Goal: Task Accomplishment & Management: Manage account settings

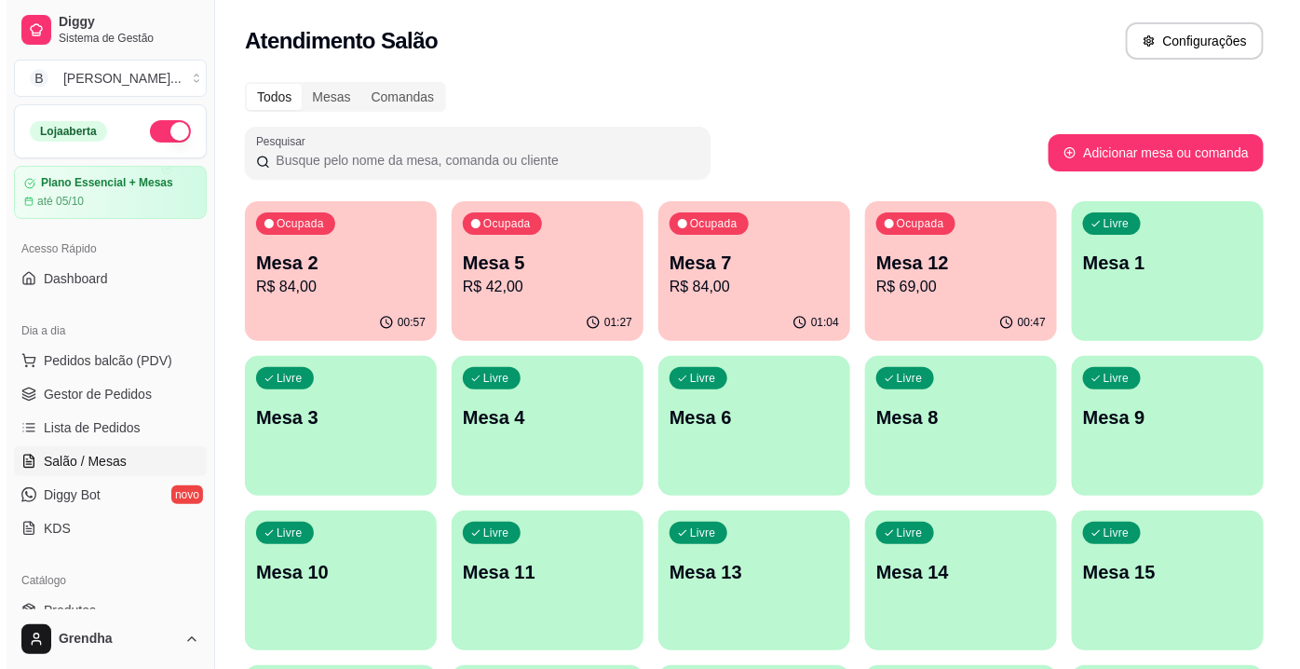
scroll to position [61, 0]
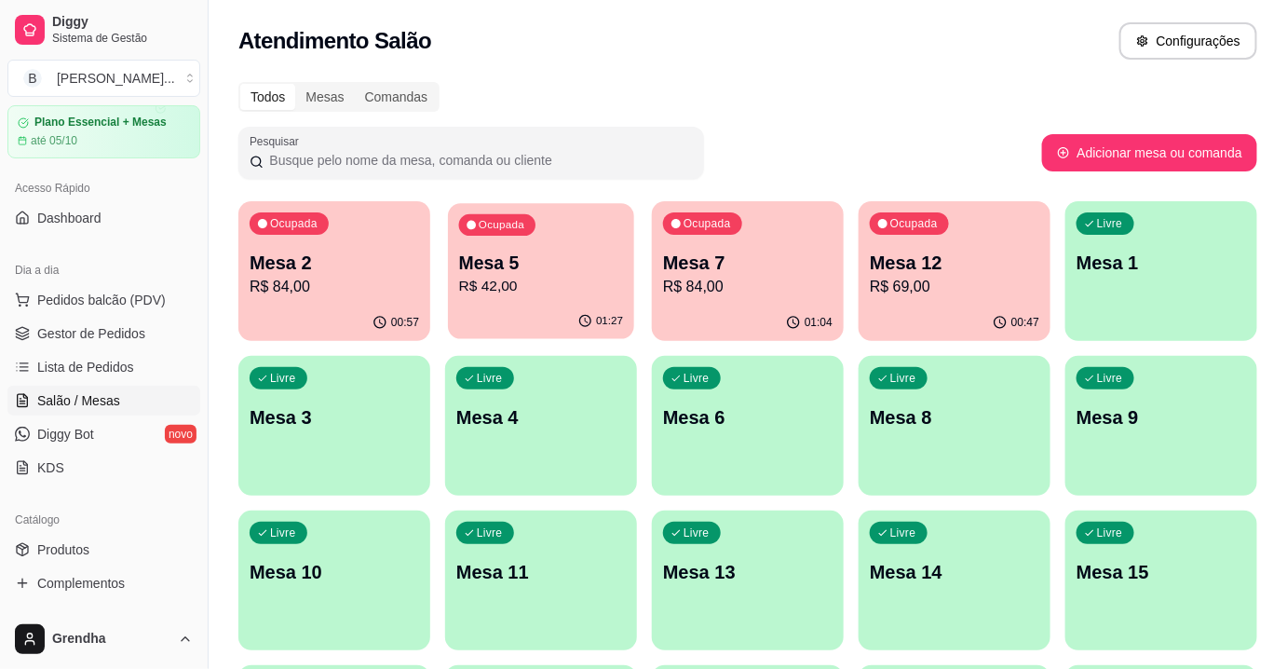
click at [602, 284] on p "R$ 42,00" at bounding box center [541, 286] width 165 height 21
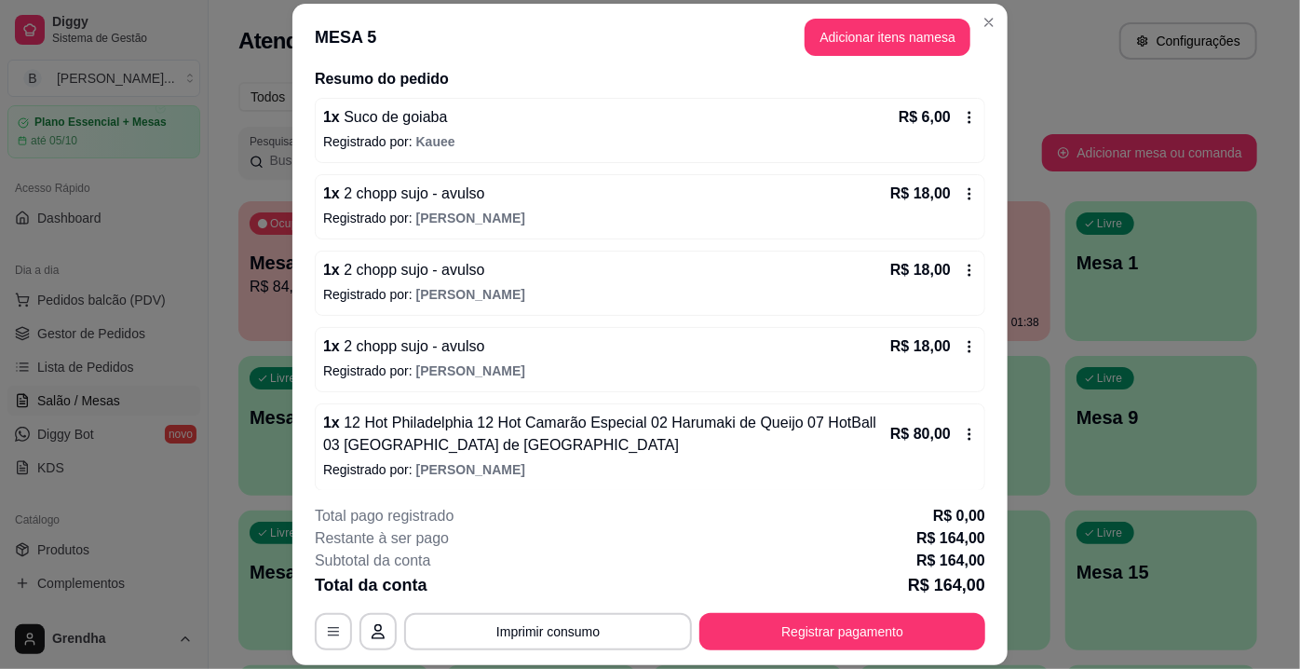
scroll to position [34, 0]
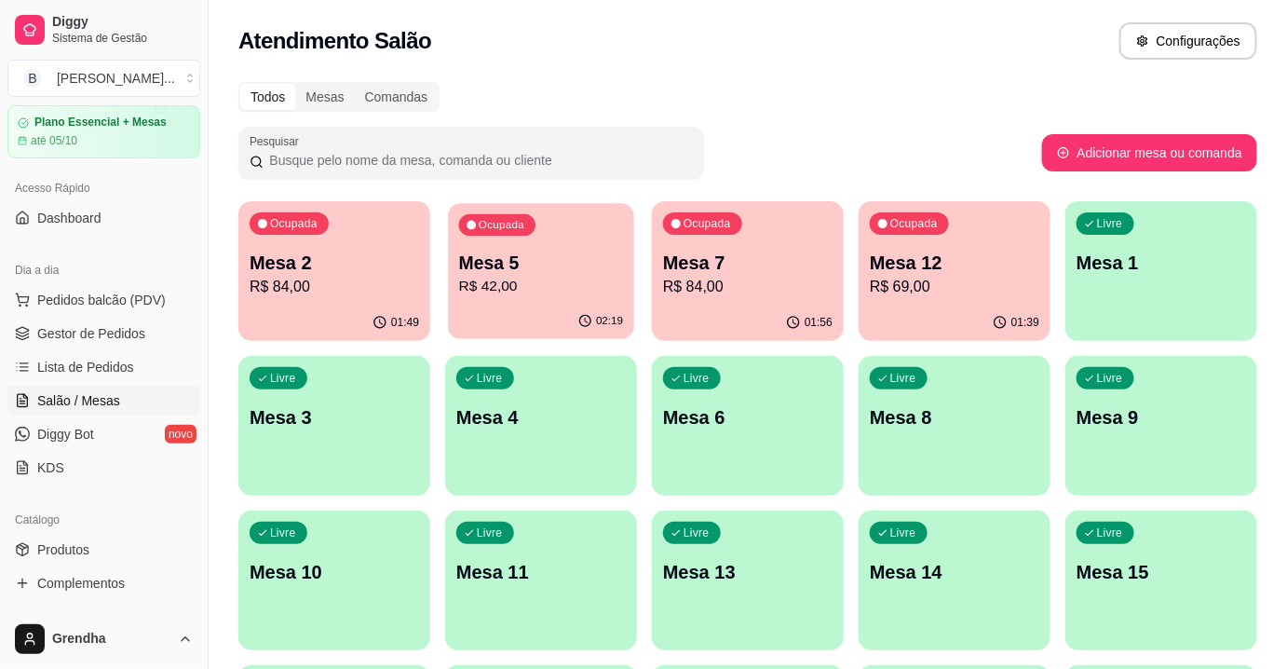
click at [594, 222] on div "Ocupada Mesa 5 R$ 42,00" at bounding box center [541, 253] width 186 height 101
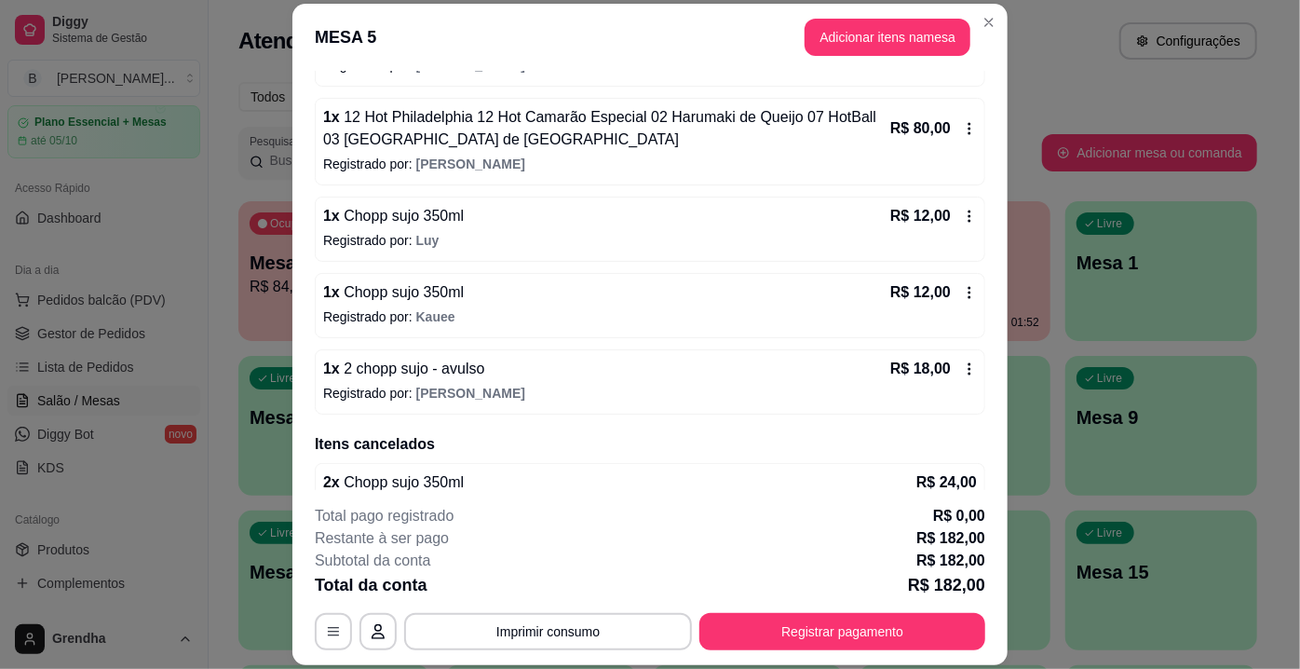
scroll to position [486, 0]
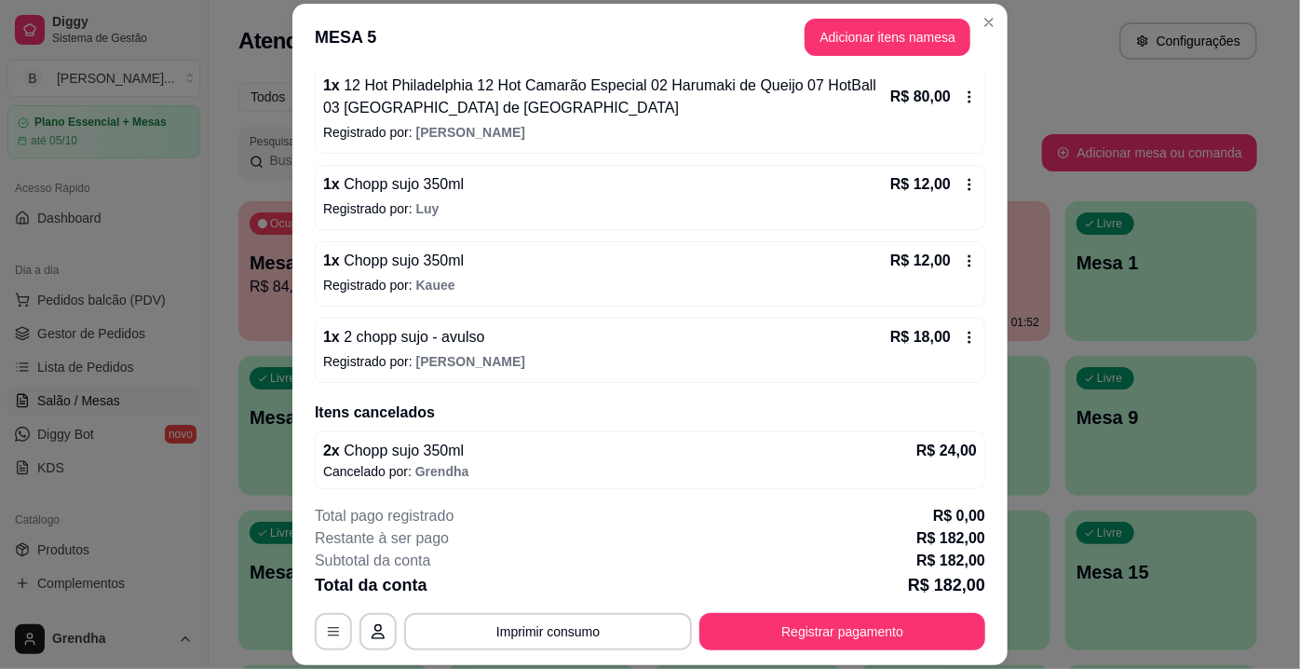
click at [951, 189] on div "R$ 12,00" at bounding box center [933, 184] width 87 height 22
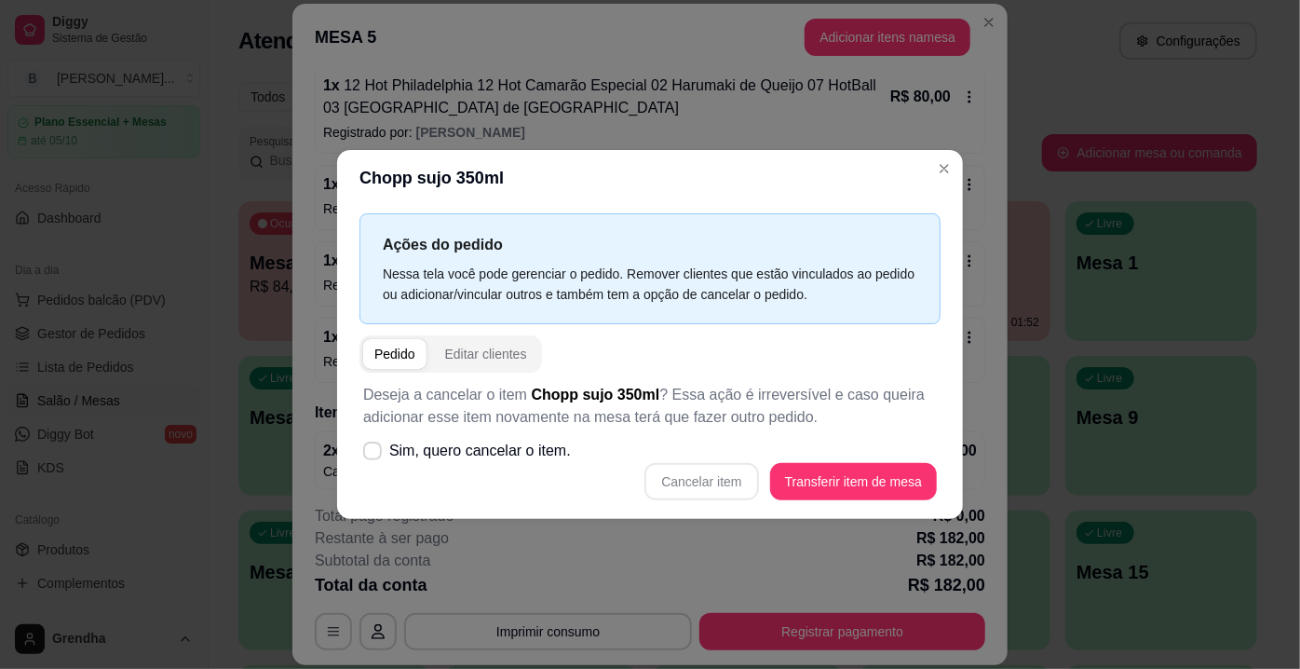
click at [729, 499] on div "Cancelar item Transferir item de mesa" at bounding box center [650, 481] width 574 height 37
click at [412, 456] on span "Sim, quero cancelar o item." at bounding box center [480, 451] width 182 height 22
click at [374, 456] on input "Sim, quero cancelar o item." at bounding box center [368, 461] width 12 height 12
checkbox input "true"
click at [695, 494] on button "Cancelar item" at bounding box center [701, 482] width 111 height 36
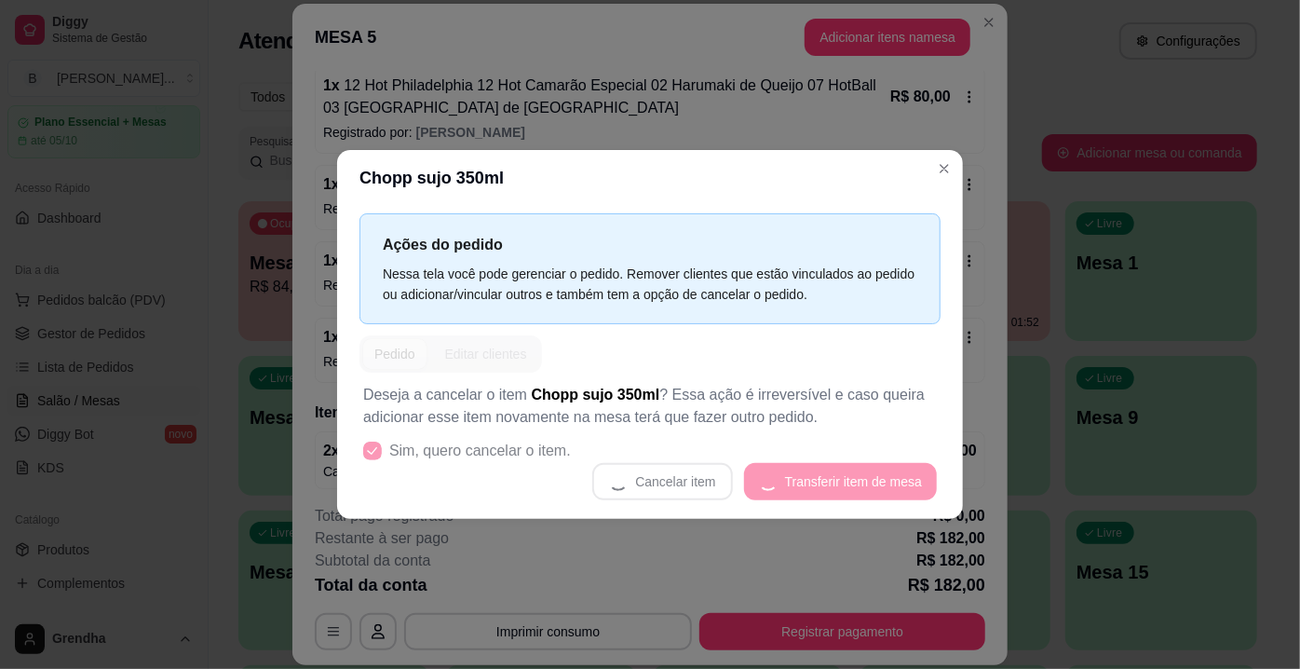
scroll to position [479, 0]
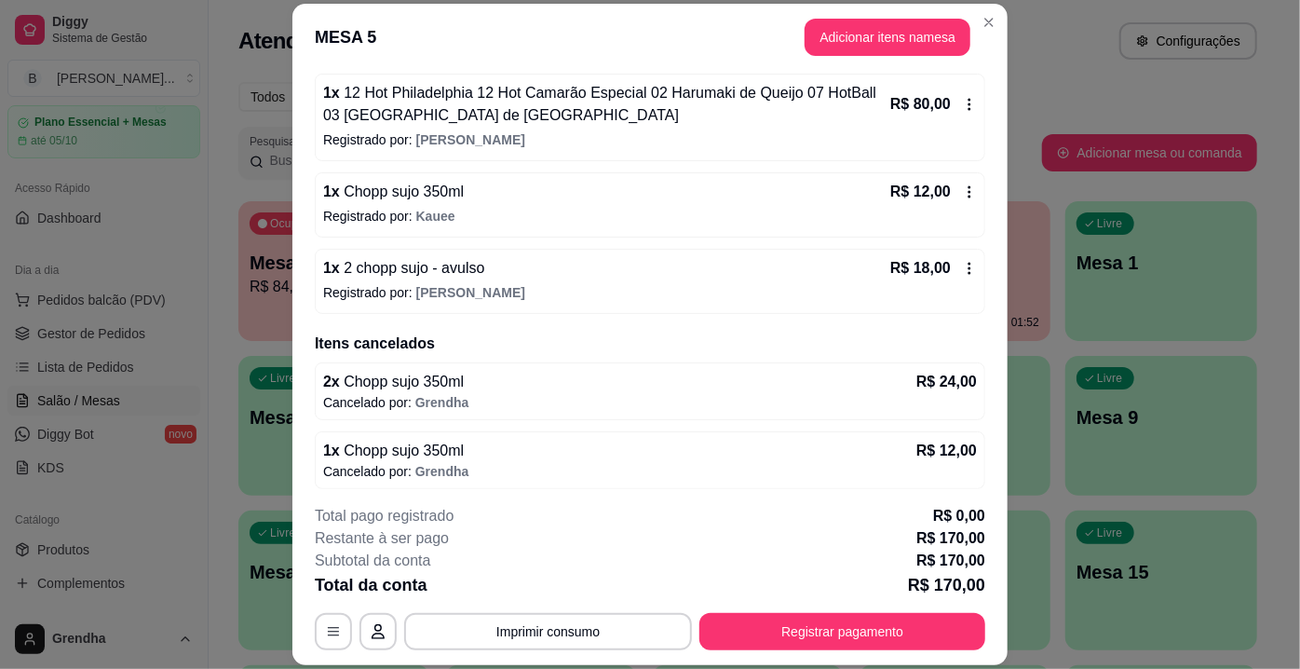
click at [960, 184] on div "1 x Chopp sujo 350ml R$ 12,00 Registrado por: Kauee" at bounding box center [650, 204] width 671 height 65
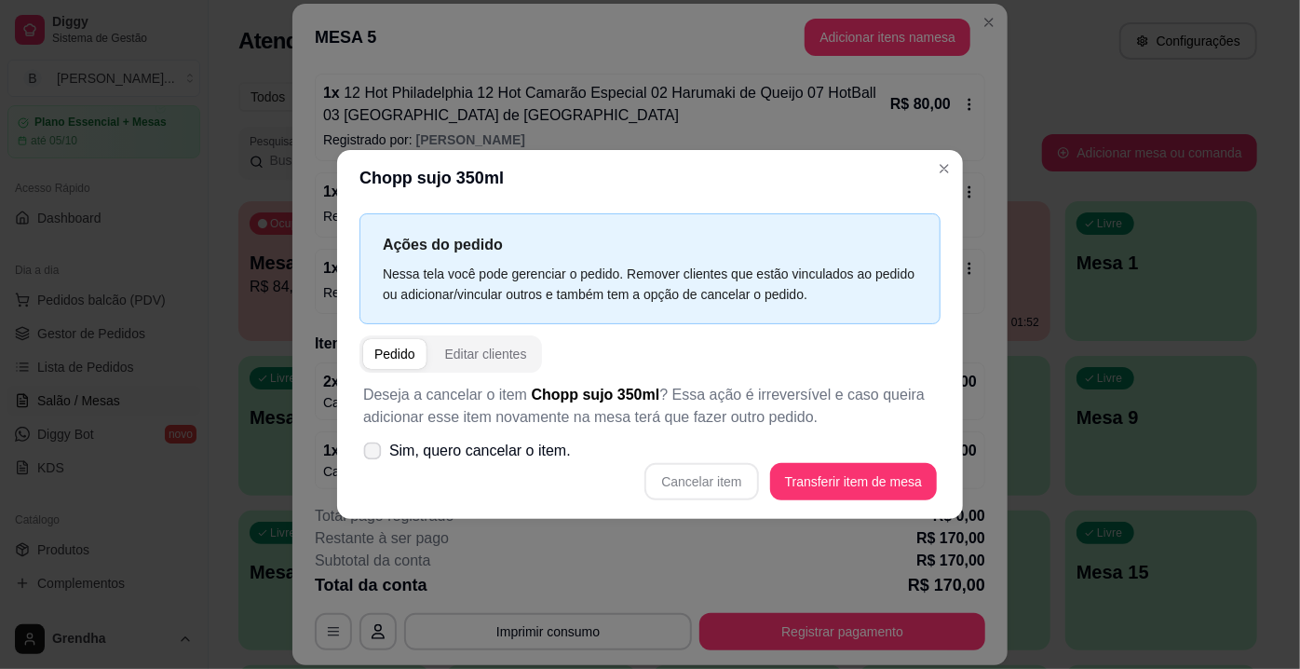
click at [393, 454] on span "Sim, quero cancelar o item." at bounding box center [480, 451] width 182 height 22
click at [374, 455] on input "Sim, quero cancelar o item." at bounding box center [368, 461] width 12 height 12
checkbox input "true"
click at [677, 478] on button "Cancelar item" at bounding box center [701, 482] width 111 height 36
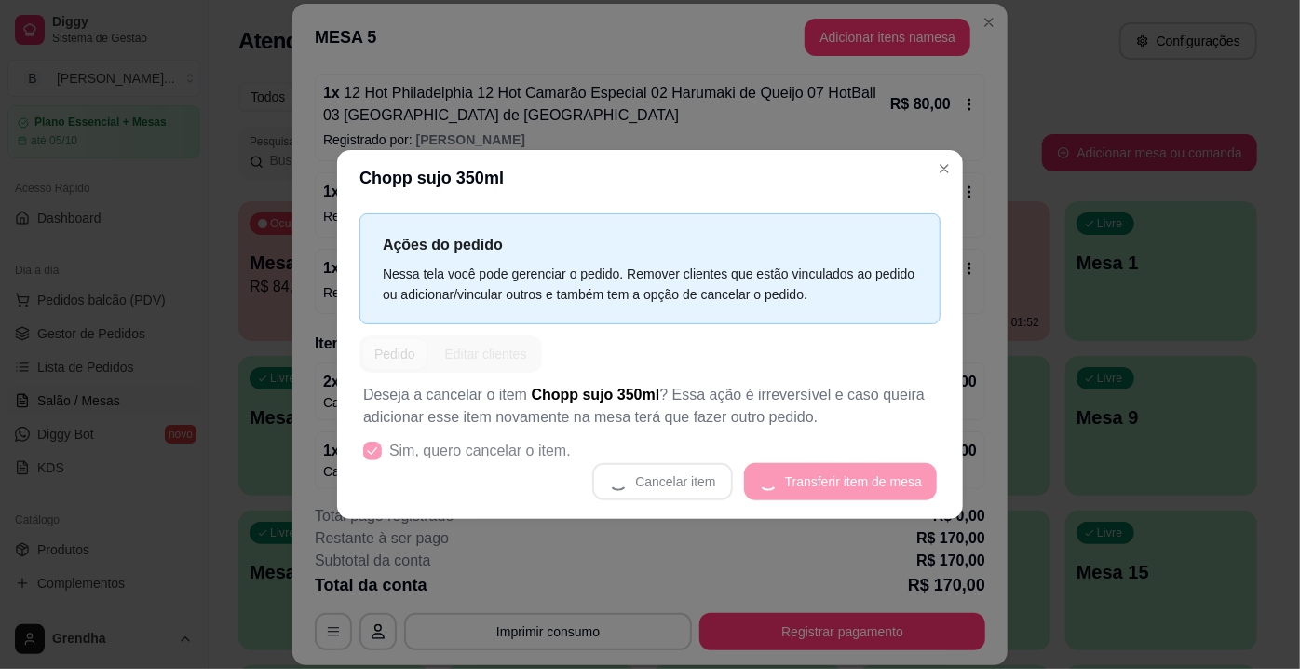
scroll to position [471, 0]
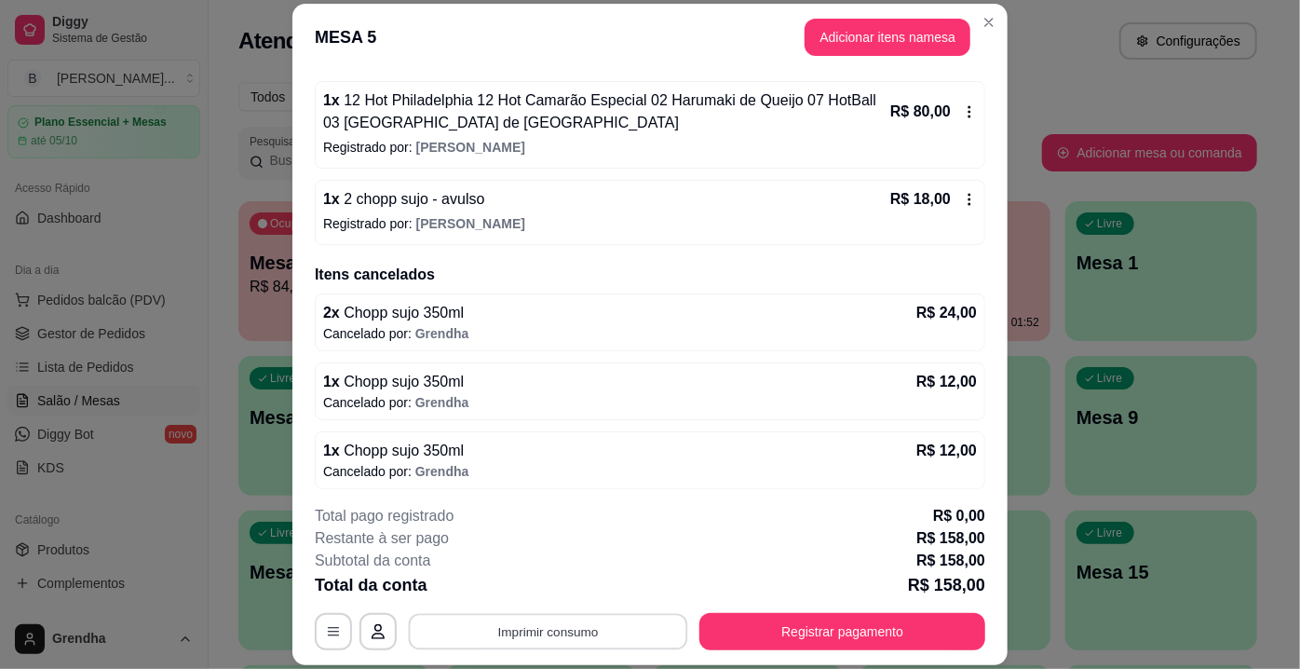
click at [633, 645] on button "Imprimir consumo" at bounding box center [548, 632] width 279 height 36
click at [523, 583] on button "IMPRESSORA" at bounding box center [547, 589] width 130 height 29
click at [961, 375] on div "1 x Chopp sujo 350ml R$ 12,00 Cancelado por: [PERSON_NAME]" at bounding box center [650, 391] width 671 height 58
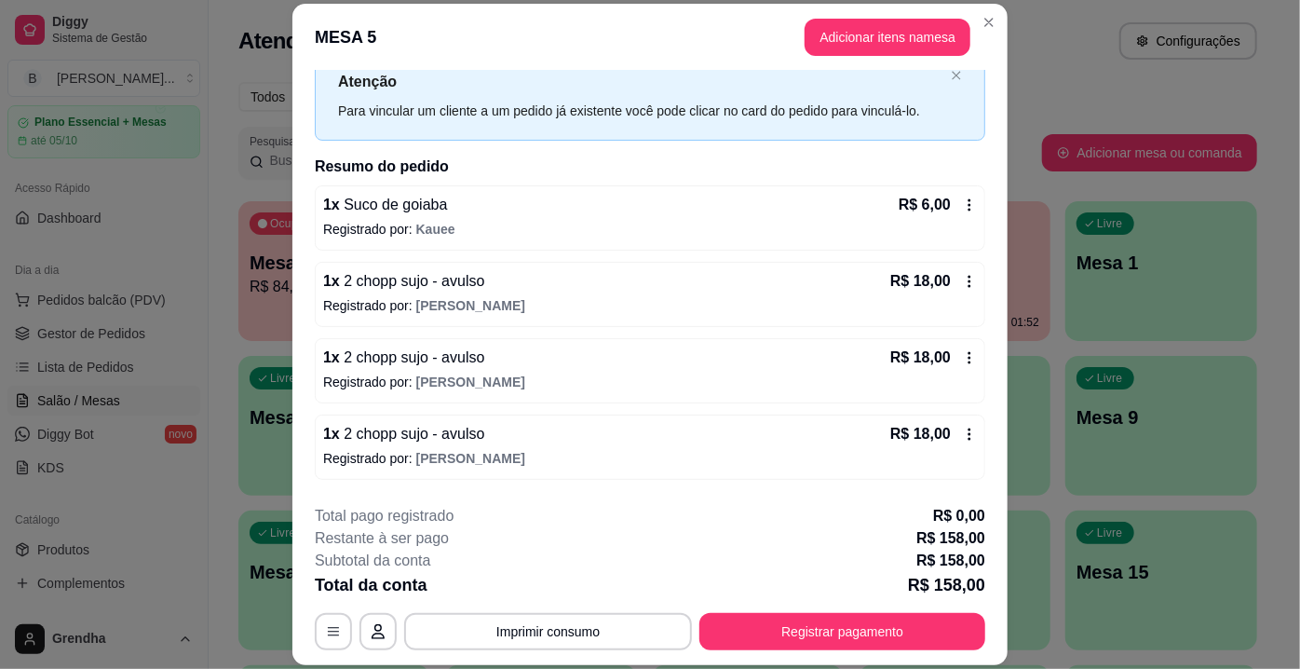
scroll to position [64, 0]
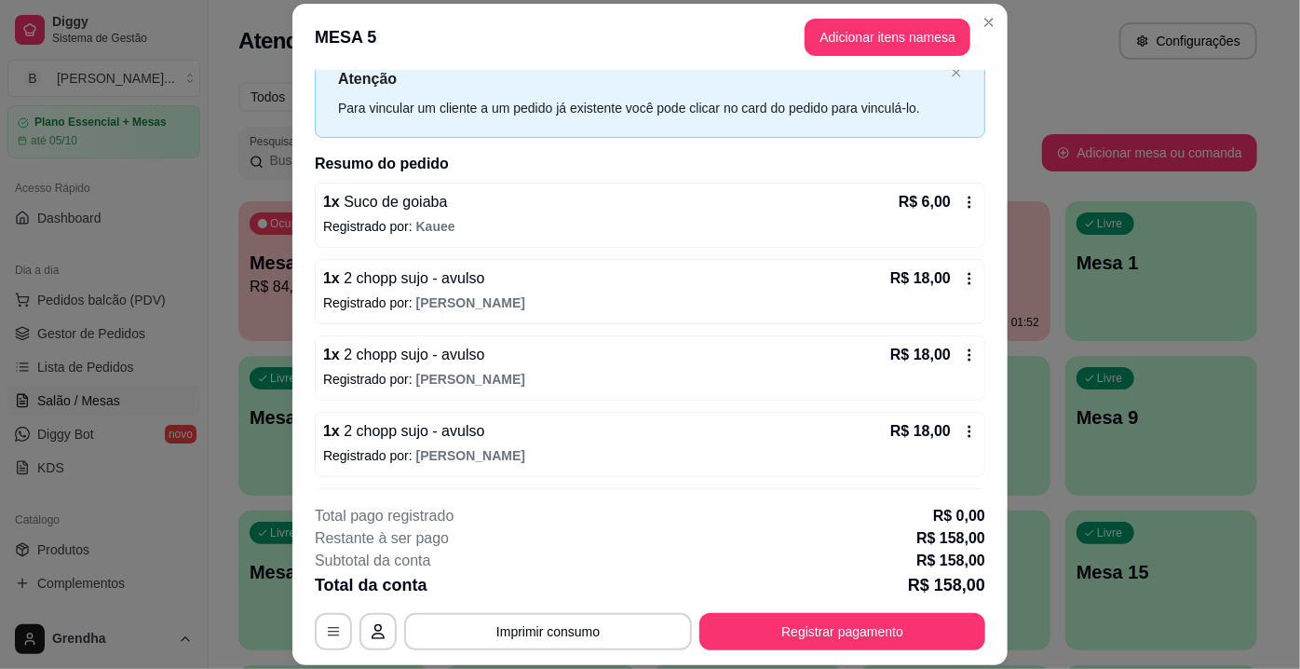
click at [962, 204] on icon at bounding box center [969, 202] width 15 height 15
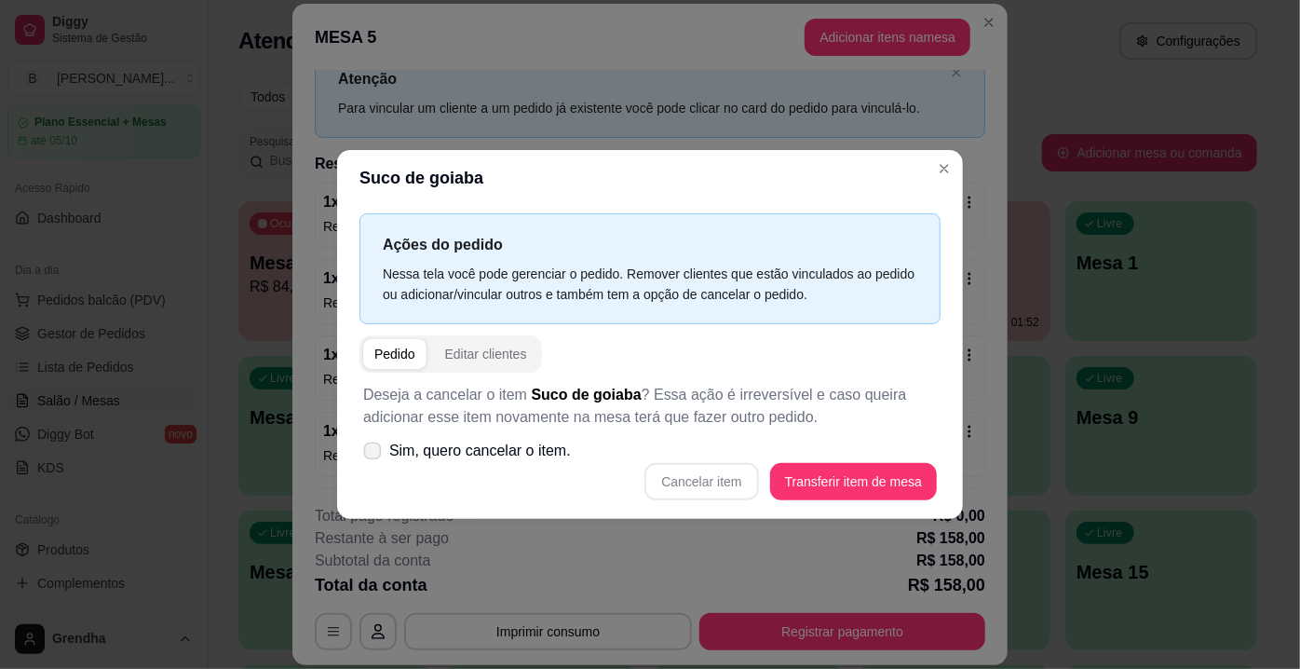
click at [381, 452] on span at bounding box center [373, 451] width 18 height 18
click at [374, 455] on input "Sim, quero cancelar o item." at bounding box center [368, 461] width 12 height 12
checkbox input "true"
click at [716, 485] on button "Cancelar item" at bounding box center [701, 482] width 111 height 36
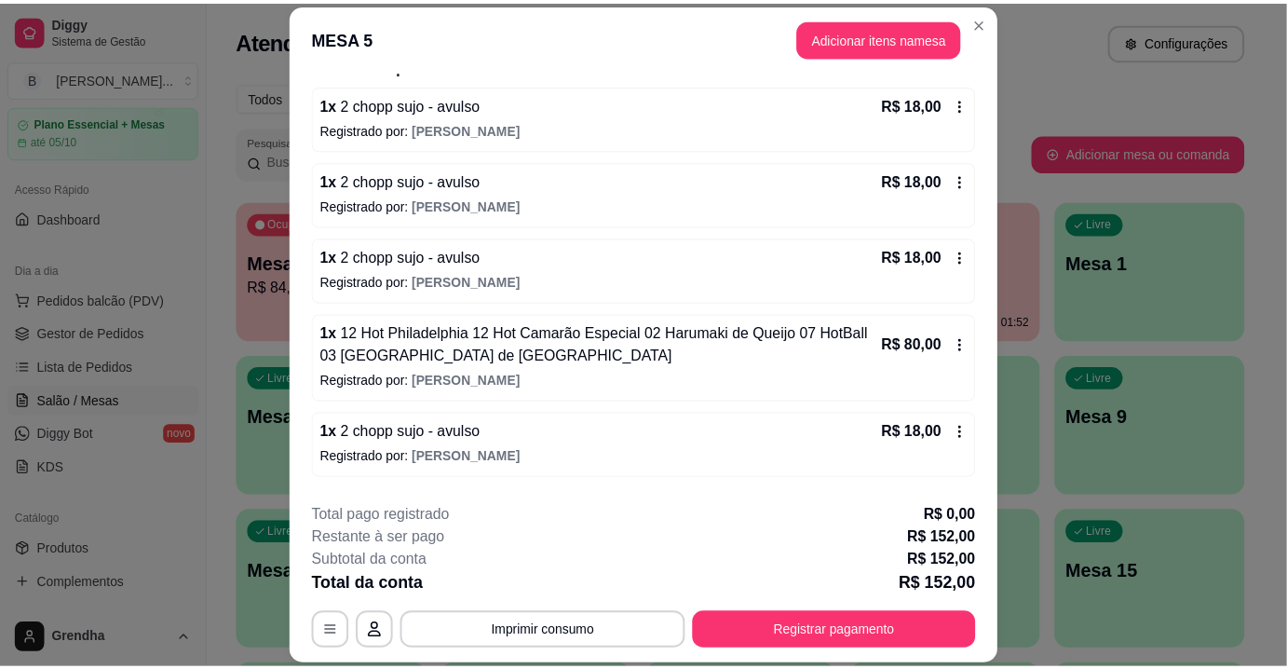
scroll to position [187, 0]
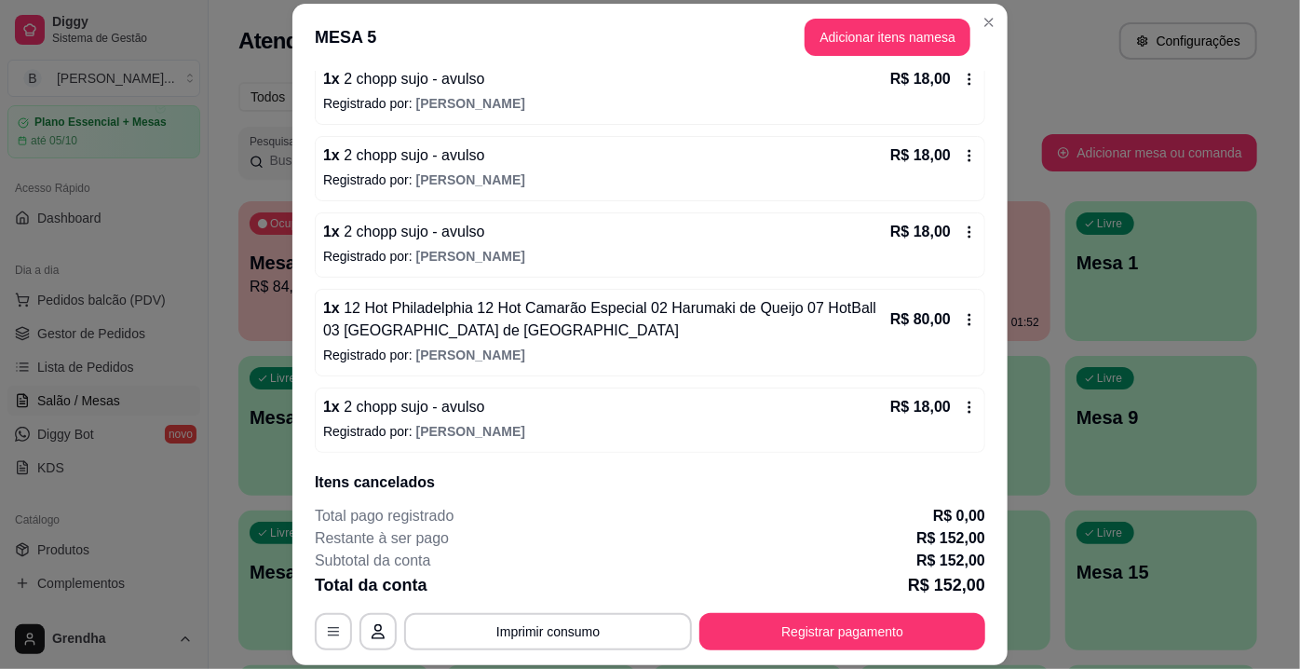
click at [962, 314] on icon at bounding box center [969, 319] width 15 height 15
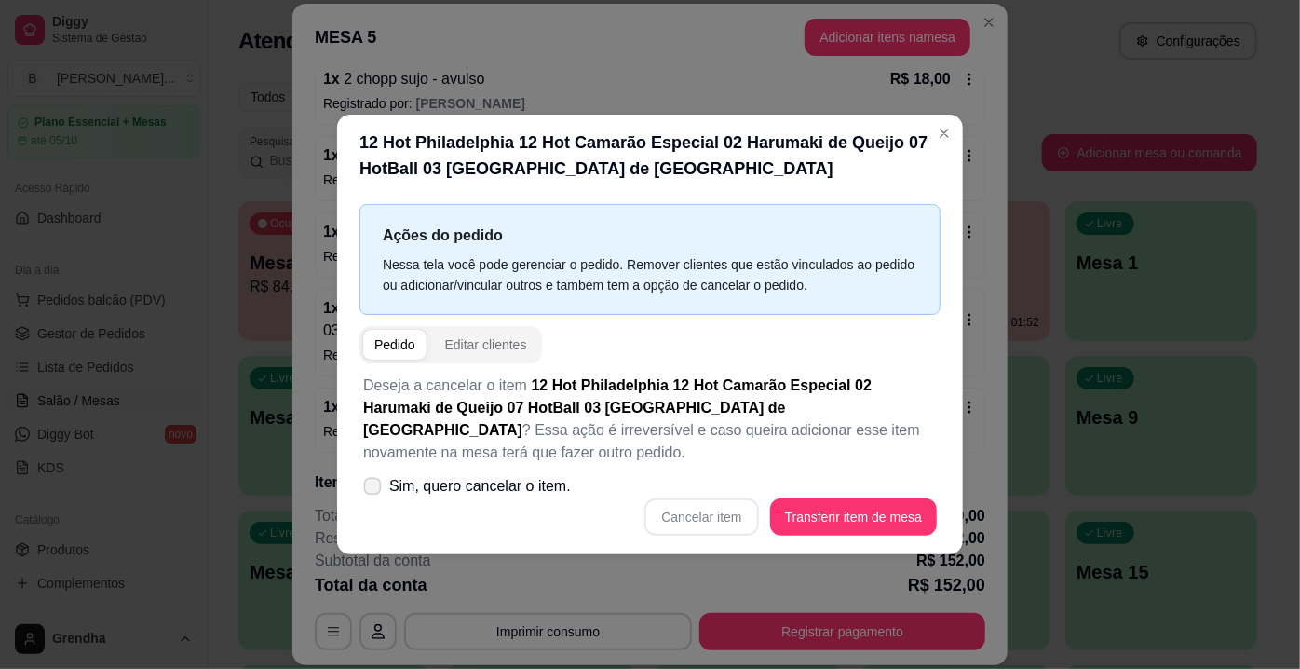
click at [412, 475] on span "Sim, quero cancelar o item." at bounding box center [480, 486] width 182 height 22
click at [374, 490] on input "Sim, quero cancelar o item." at bounding box center [368, 496] width 12 height 12
checkbox input "true"
click at [696, 509] on button "Cancelar item" at bounding box center [701, 517] width 111 height 36
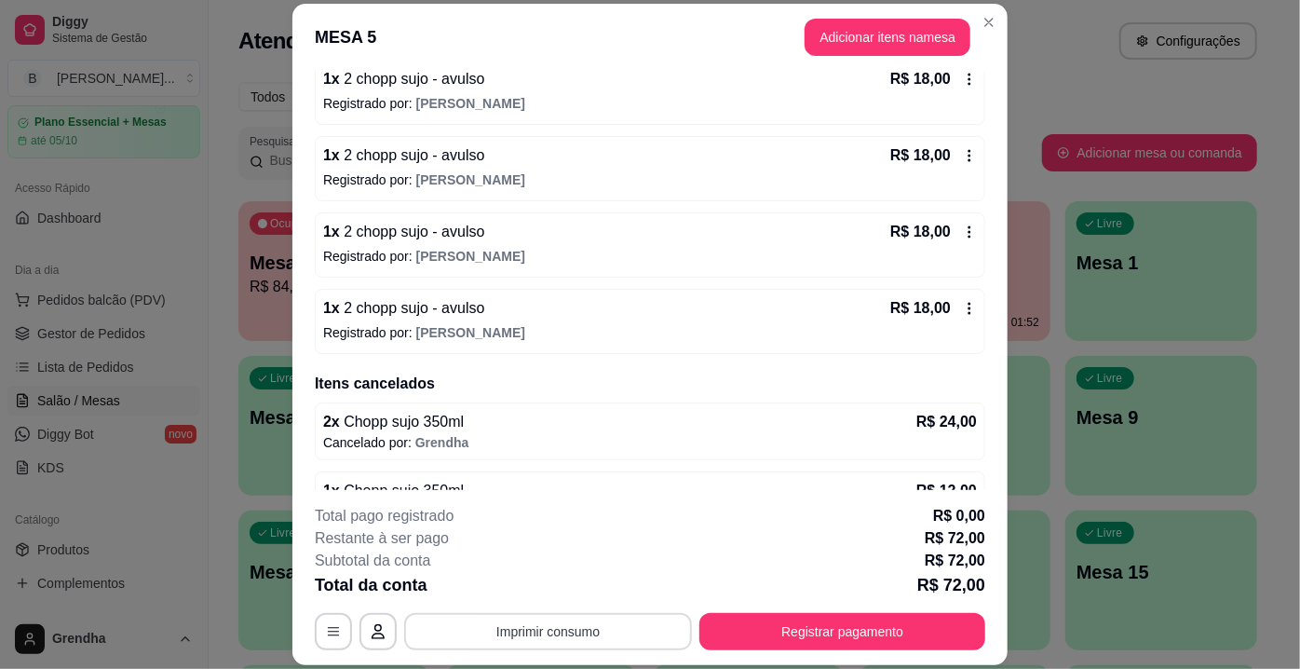
click at [540, 641] on button "Imprimir consumo" at bounding box center [548, 631] width 288 height 37
click at [520, 589] on button "IMPRESSORA" at bounding box center [548, 590] width 135 height 30
